Goal: Task Accomplishment & Management: Manage account settings

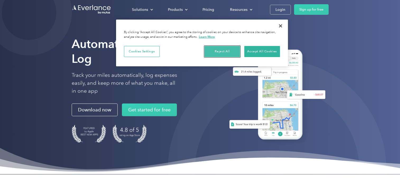
click at [235, 48] on button "Reject All" at bounding box center [222, 51] width 36 height 11
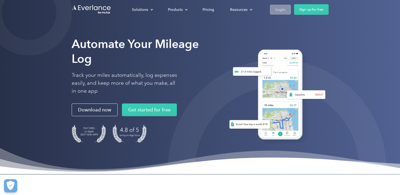
click at [280, 11] on div "Login" at bounding box center [280, 9] width 10 height 7
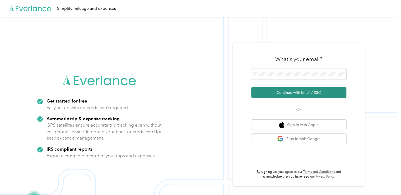
click at [303, 92] on button "Continue with Email / SSO" at bounding box center [298, 92] width 95 height 11
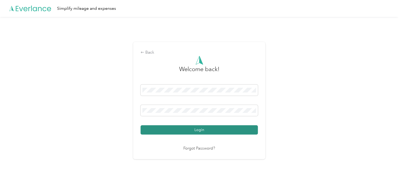
click at [188, 129] on button "Login" at bounding box center [199, 129] width 117 height 9
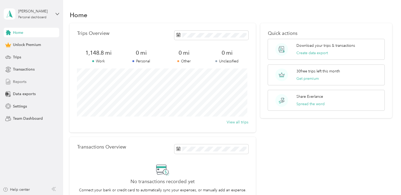
click at [14, 81] on span "Reports" at bounding box center [19, 82] width 13 height 6
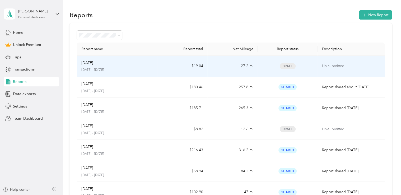
click at [91, 62] on p "Aug 2025" at bounding box center [87, 63] width 12 height 6
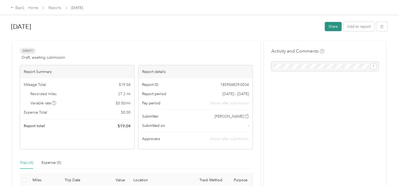
click at [335, 25] on button "Share" at bounding box center [333, 26] width 17 height 9
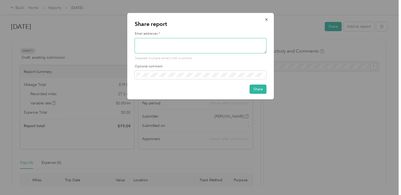
click at [181, 40] on textarea at bounding box center [201, 45] width 132 height 15
type textarea "bburns@lighthouseforlife.org"
click at [259, 85] on button "Share" at bounding box center [258, 89] width 17 height 9
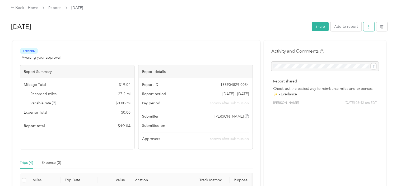
click at [368, 26] on icon "button" at bounding box center [369, 27] width 4 height 4
click at [351, 46] on span "Download" at bounding box center [352, 46] width 17 height 6
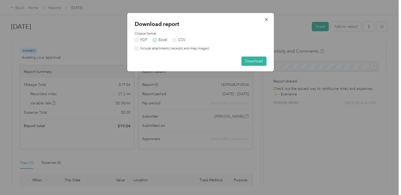
click at [155, 40] on label "Excel" at bounding box center [160, 40] width 14 height 4
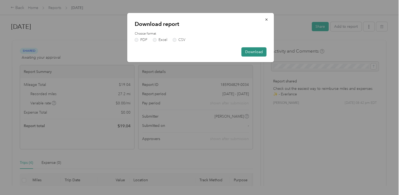
click at [259, 50] on button "Download" at bounding box center [254, 51] width 25 height 9
